Goal: Transaction & Acquisition: Book appointment/travel/reservation

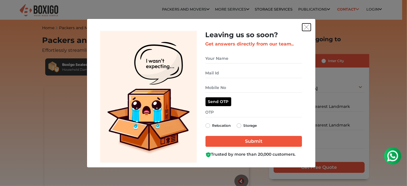
click at [304, 27] on img "get free quote dialog" at bounding box center [306, 27] width 5 height 5
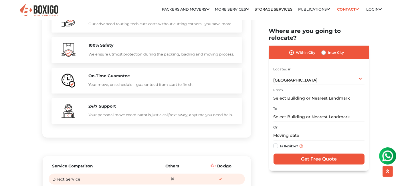
scroll to position [585, 0]
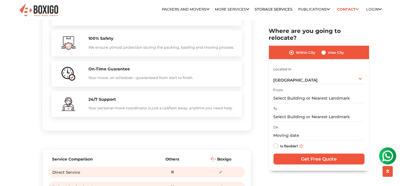
click at [280, 143] on label "Is flexible?" at bounding box center [289, 146] width 18 height 6
click at [277, 143] on input "Is flexible?" at bounding box center [276, 146] width 5 height 6
checkbox input "true"
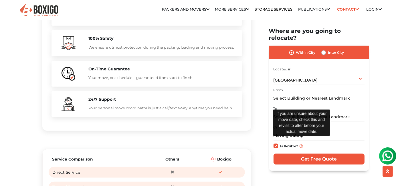
click at [300, 144] on img at bounding box center [301, 145] width 3 height 3
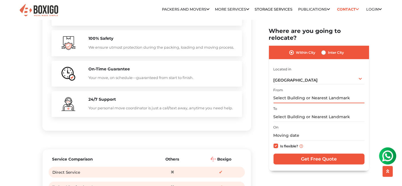
click at [305, 94] on input "text" at bounding box center [319, 98] width 91 height 10
type input "k"
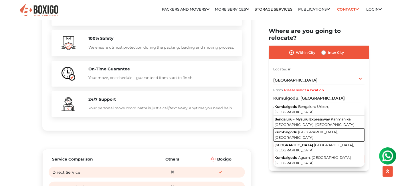
click at [289, 130] on span "Kumbalgodu" at bounding box center [285, 132] width 23 height 4
type input "Kumbalgodu, [GEOGRAPHIC_DATA], [GEOGRAPHIC_DATA]"
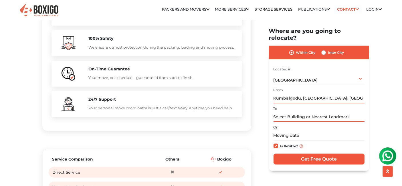
click at [292, 112] on input "text" at bounding box center [319, 117] width 91 height 10
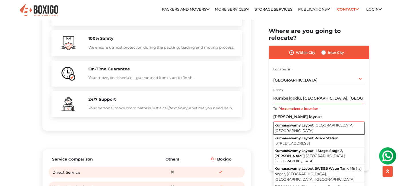
click at [308, 122] on button "Kumaraswamy Layout [GEOGRAPHIC_DATA], [GEOGRAPHIC_DATA]" at bounding box center [319, 128] width 91 height 13
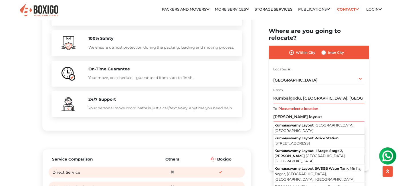
type input "Kumaraswamy Layout, [GEOGRAPHIC_DATA], [GEOGRAPHIC_DATA]"
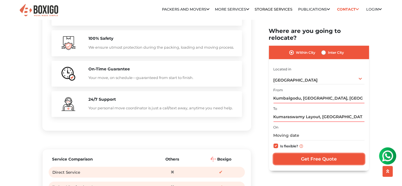
click at [320, 155] on input "Get Free Quote" at bounding box center [319, 159] width 91 height 11
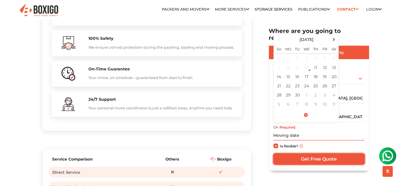
click at [318, 154] on input "Get Free Quote" at bounding box center [319, 159] width 91 height 11
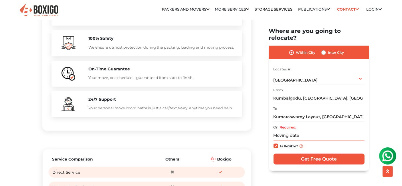
click at [285, 131] on input "text" at bounding box center [319, 136] width 91 height 10
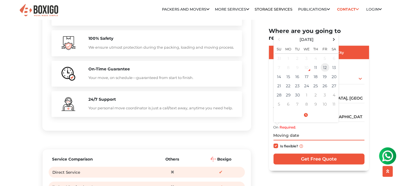
click at [326, 63] on td "12" at bounding box center [324, 67] width 9 height 9
type input "09/12/2025 12:00 AM"
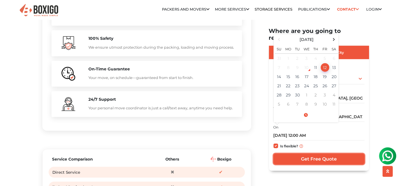
click at [319, 154] on input "Get Free Quote" at bounding box center [319, 159] width 91 height 11
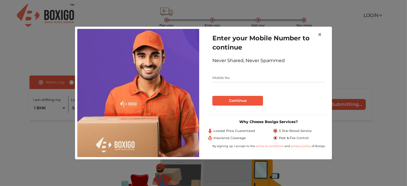
click at [256, 79] on input "text" at bounding box center [268, 77] width 113 height 9
type input "9886082800"
click at [238, 100] on button "Continue" at bounding box center [237, 101] width 51 height 10
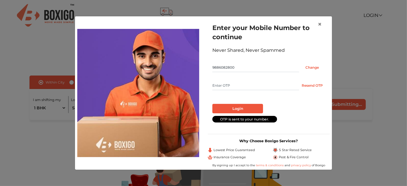
click at [286, 88] on input "text" at bounding box center [255, 85] width 87 height 9
type input "5010"
click at [231, 109] on button "Login" at bounding box center [237, 109] width 51 height 10
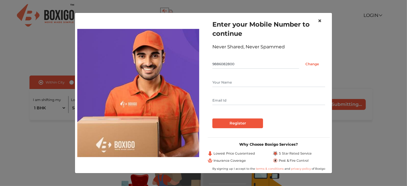
click at [320, 22] on span "×" at bounding box center [320, 21] width 4 height 8
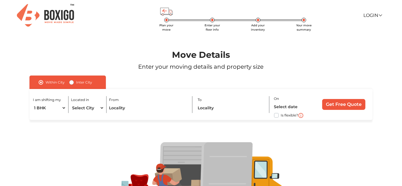
click at [281, 117] on label "Is flexible?" at bounding box center [289, 115] width 17 height 6
click at [34, 117] on input "Is flexible?" at bounding box center [31, 115] width 5 height 6
checkbox input "true"
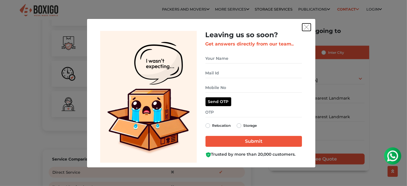
click at [309, 26] on button "get free quote dialog" at bounding box center [306, 26] width 9 height 7
